Goal: Information Seeking & Learning: Learn about a topic

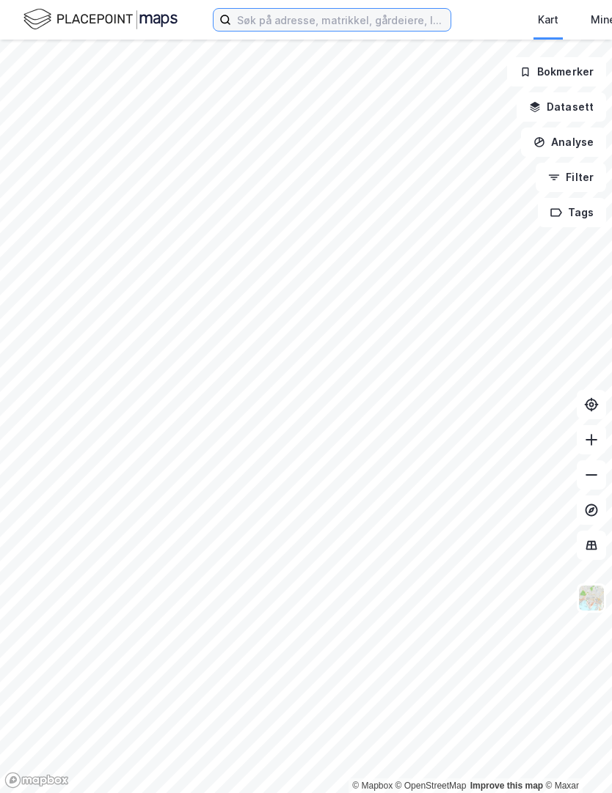
click at [286, 19] on input at bounding box center [340, 20] width 219 height 22
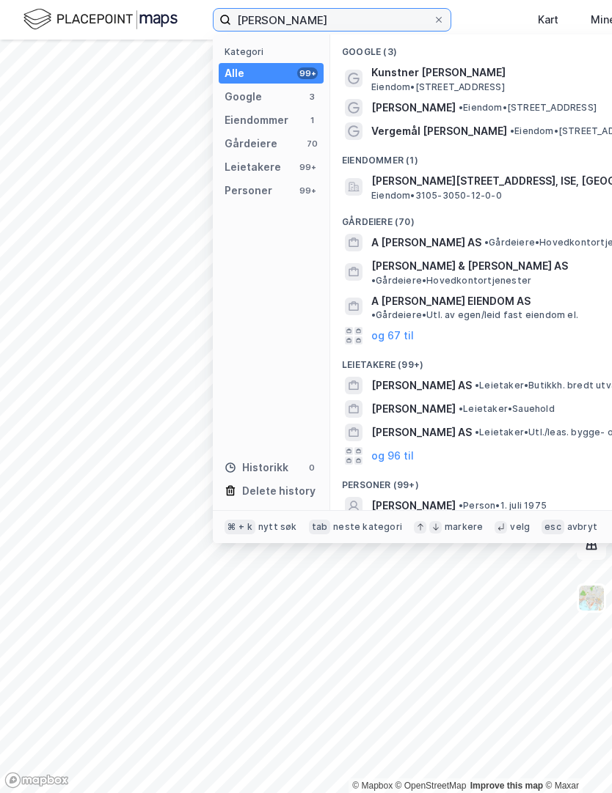
type input "[PERSON_NAME]"
click at [247, 120] on div "Eiendommer" at bounding box center [256, 120] width 64 height 18
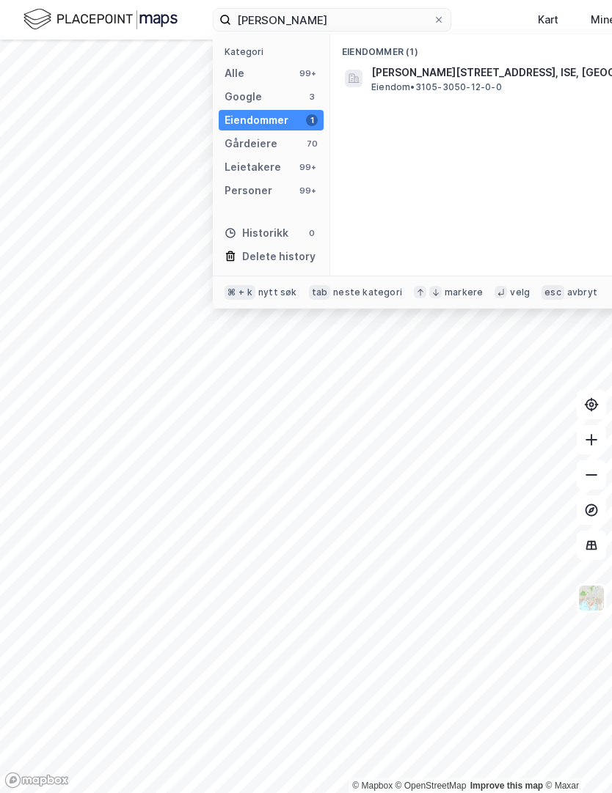
click at [242, 191] on div "Personer" at bounding box center [248, 191] width 48 height 18
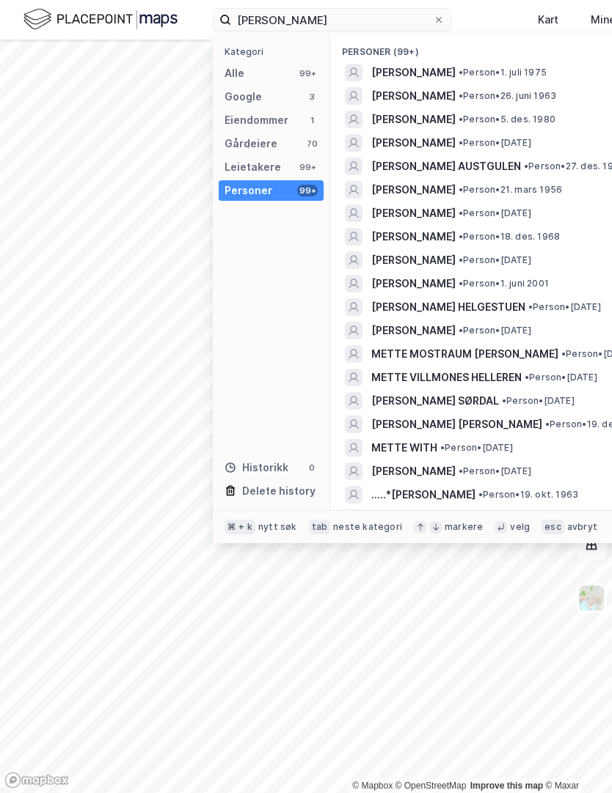
click at [455, 139] on span "[PERSON_NAME]" at bounding box center [413, 143] width 84 height 18
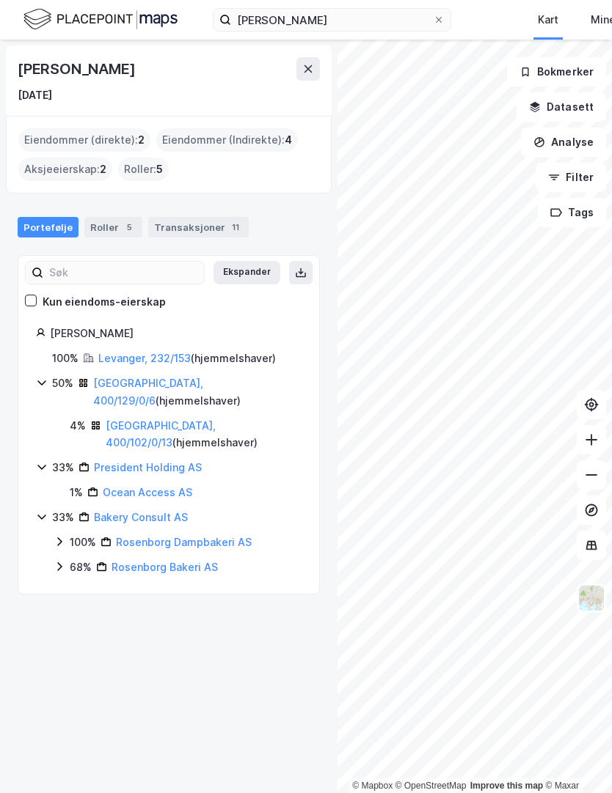
click at [48, 138] on div "Eiendommer (direkte) : 2" at bounding box center [84, 139] width 132 height 23
click at [84, 143] on div "Eiendommer (direkte) : 2" at bounding box center [84, 139] width 132 height 23
click at [123, 355] on link "Levanger, 232/153" at bounding box center [144, 358] width 92 height 12
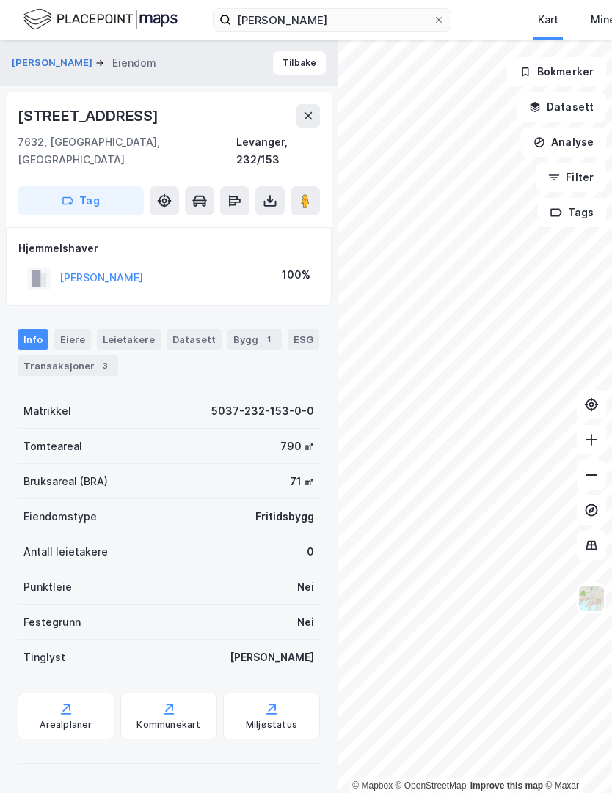
click at [311, 127] on button at bounding box center [307, 115] width 23 height 23
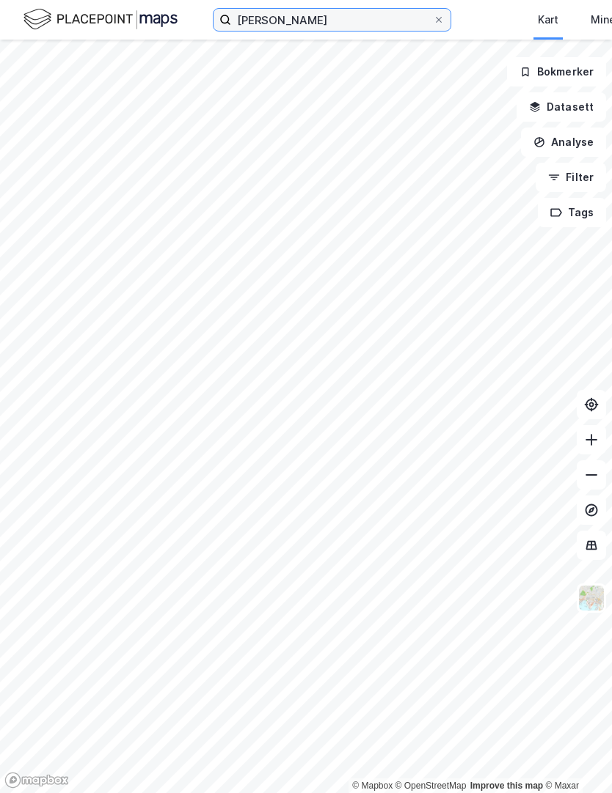
click at [354, 19] on input "[PERSON_NAME]" at bounding box center [332, 20] width 202 height 22
click at [18, 19] on div "[PERSON_NAME] Kart Mine Tags [PERSON_NAME]" at bounding box center [306, 20] width 612 height 40
click at [433, 18] on span at bounding box center [439, 20] width 12 height 12
click at [433, 18] on input "[PERSON_NAME]" at bounding box center [332, 20] width 202 height 22
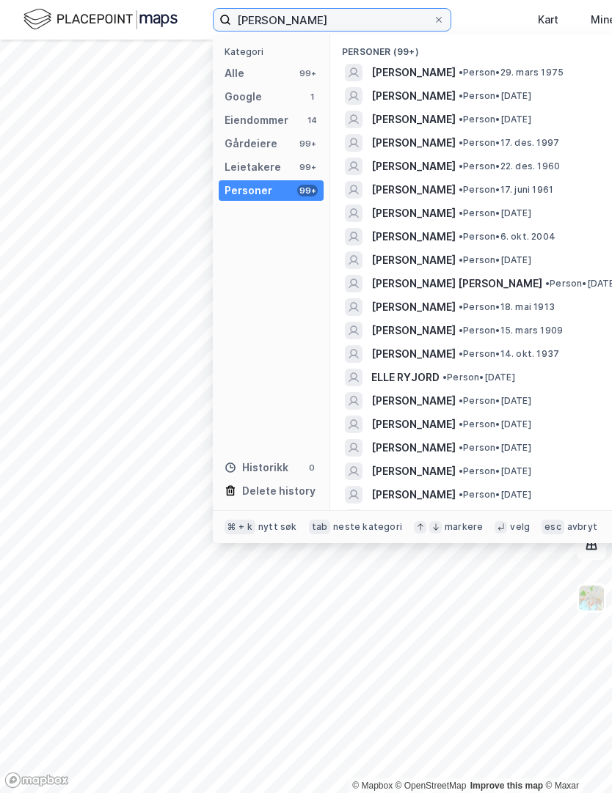
type input "[PERSON_NAME]"
click at [441, 73] on span "[PERSON_NAME]" at bounding box center [413, 73] width 84 height 18
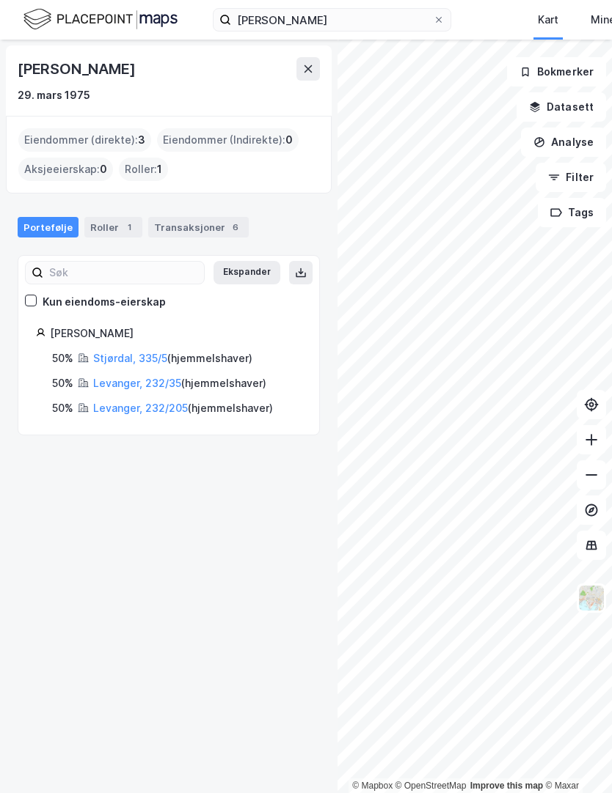
click at [172, 381] on link "Levanger, 232/35" at bounding box center [137, 383] width 88 height 12
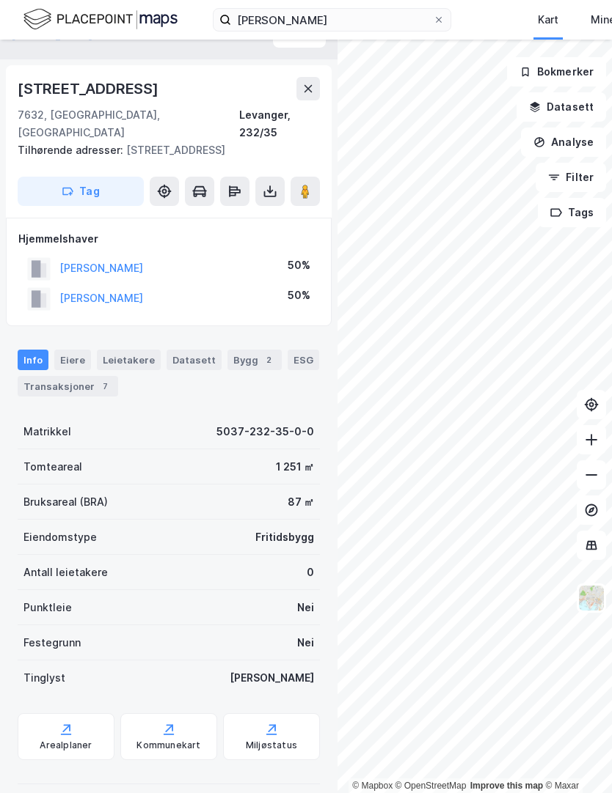
scroll to position [27, 0]
click at [54, 713] on div "Arealplaner" at bounding box center [66, 736] width 97 height 47
click at [238, 350] on div "Bygg 2" at bounding box center [254, 360] width 54 height 21
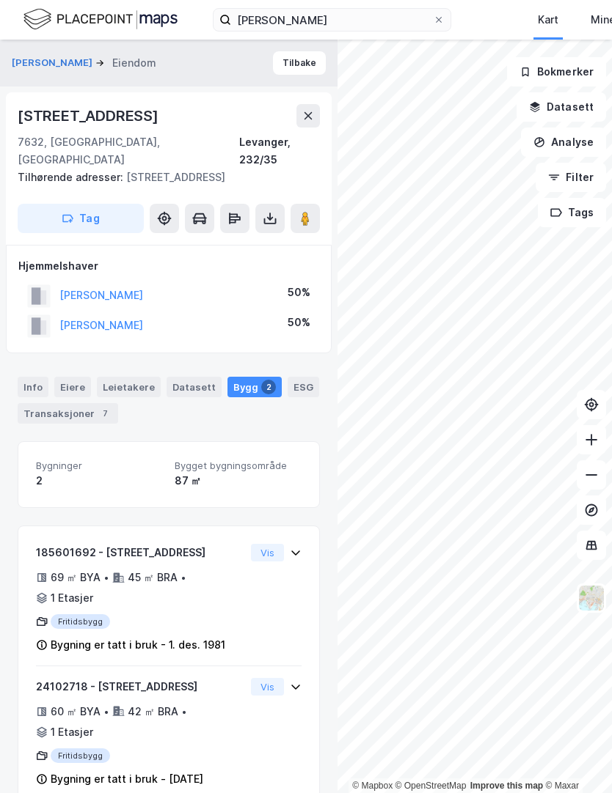
click at [292, 377] on div "ESG" at bounding box center [303, 387] width 32 height 21
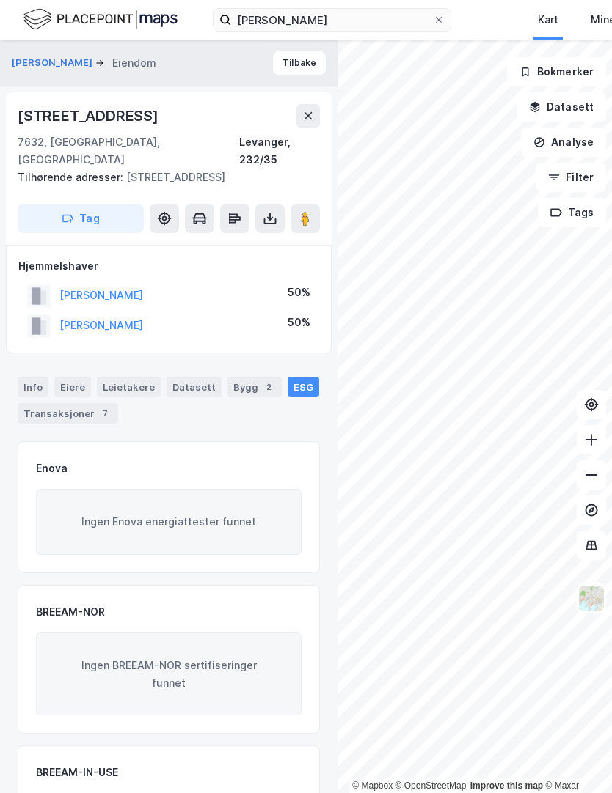
click at [120, 377] on div "Leietakere" at bounding box center [129, 387] width 64 height 21
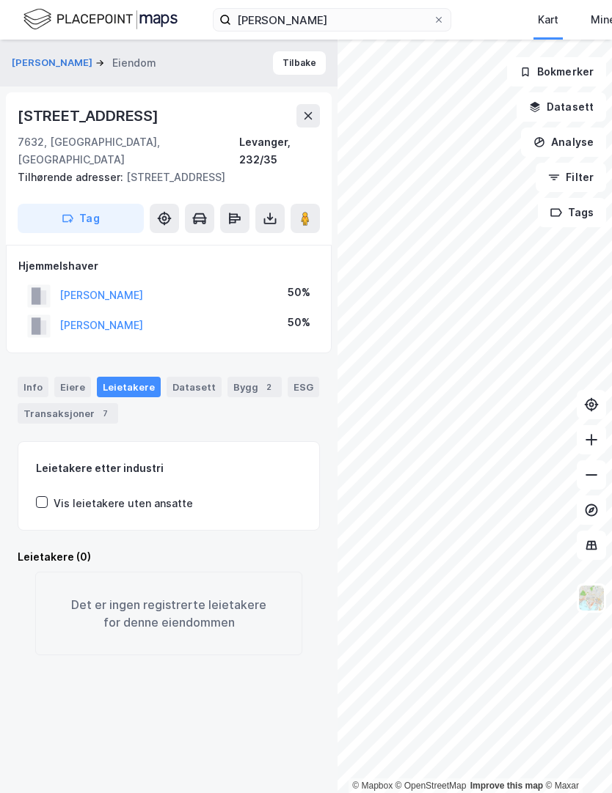
click at [65, 377] on div "Eiere" at bounding box center [72, 387] width 37 height 21
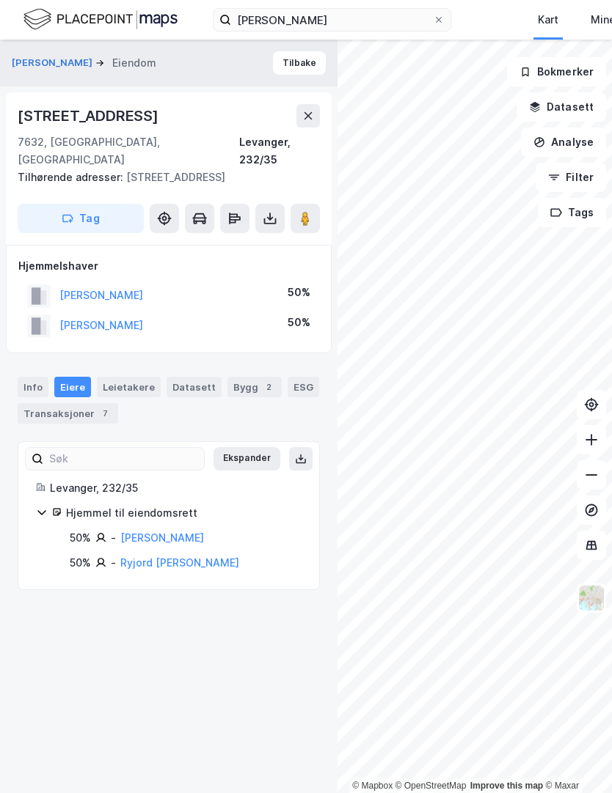
click at [55, 403] on div "Transaksjoner 7" at bounding box center [68, 413] width 100 height 21
